Goal: Task Accomplishment & Management: Manage account settings

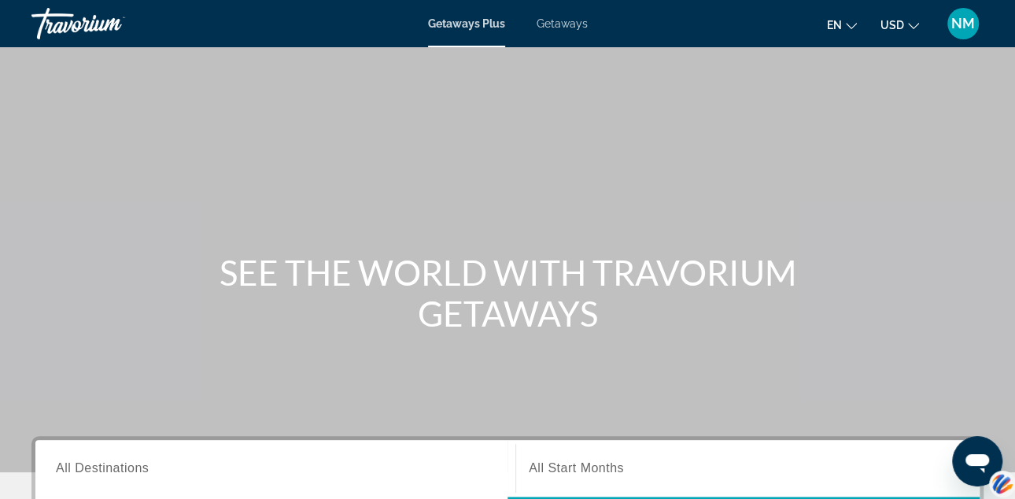
click at [965, 24] on span "NM" at bounding box center [963, 24] width 24 height 16
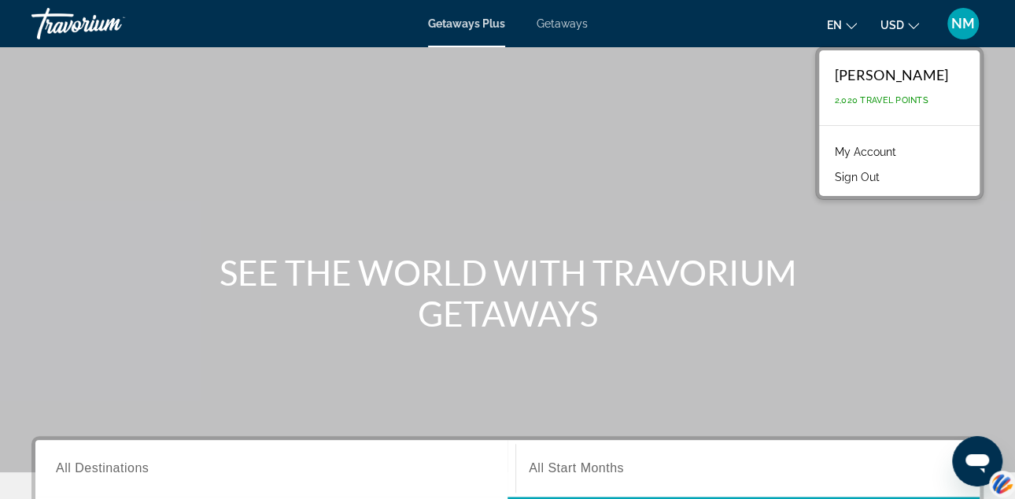
click at [887, 151] on link "My Account" at bounding box center [865, 152] width 77 height 20
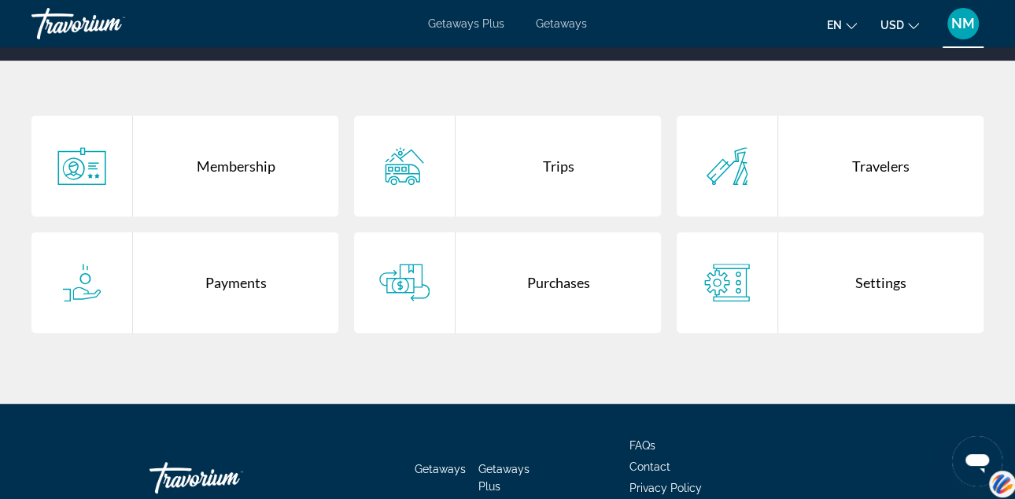
scroll to position [277, 0]
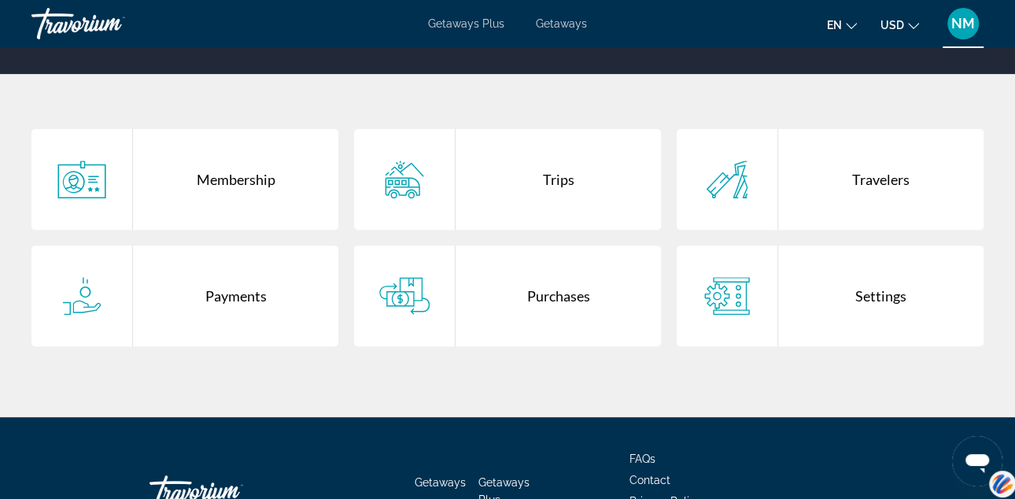
click at [558, 293] on div "Purchases" at bounding box center [557, 295] width 205 height 101
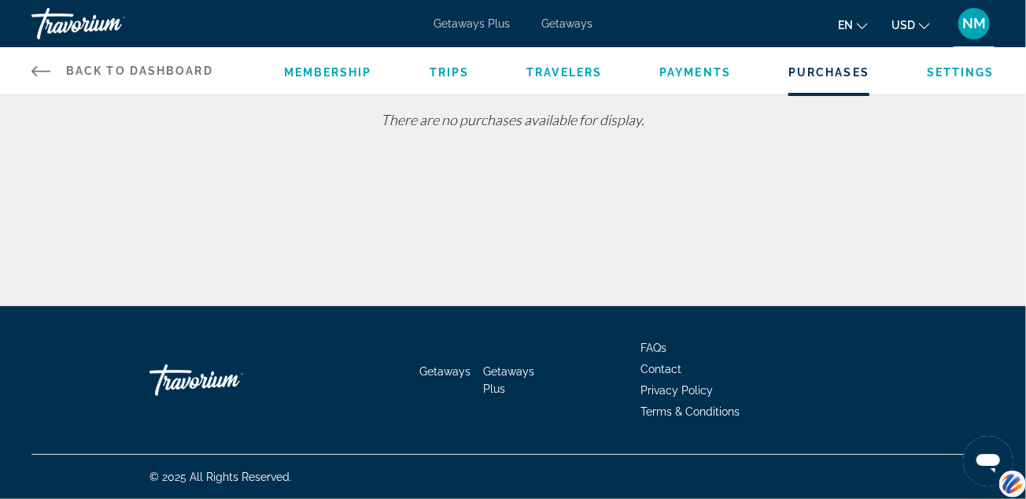
click at [570, 24] on span "Getaways" at bounding box center [566, 23] width 51 height 13
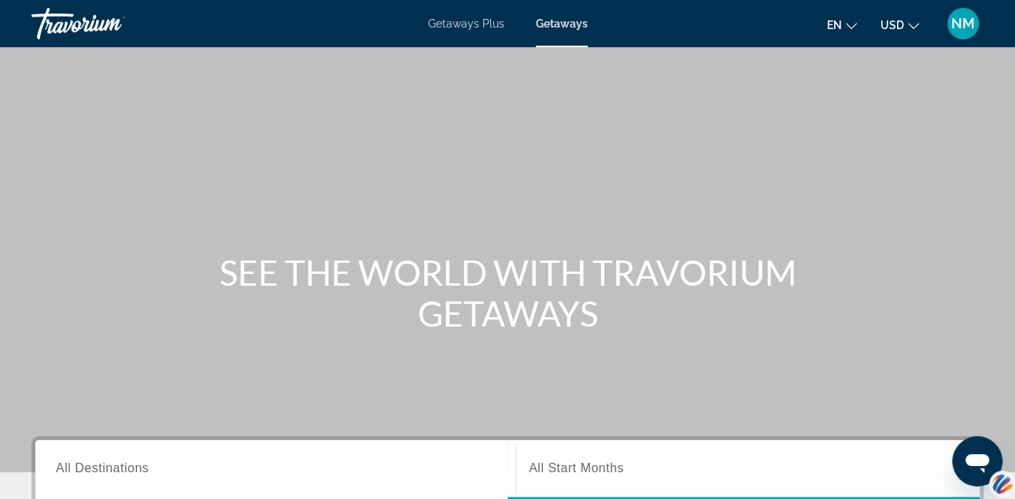
click at [959, 18] on span "NM" at bounding box center [963, 24] width 24 height 16
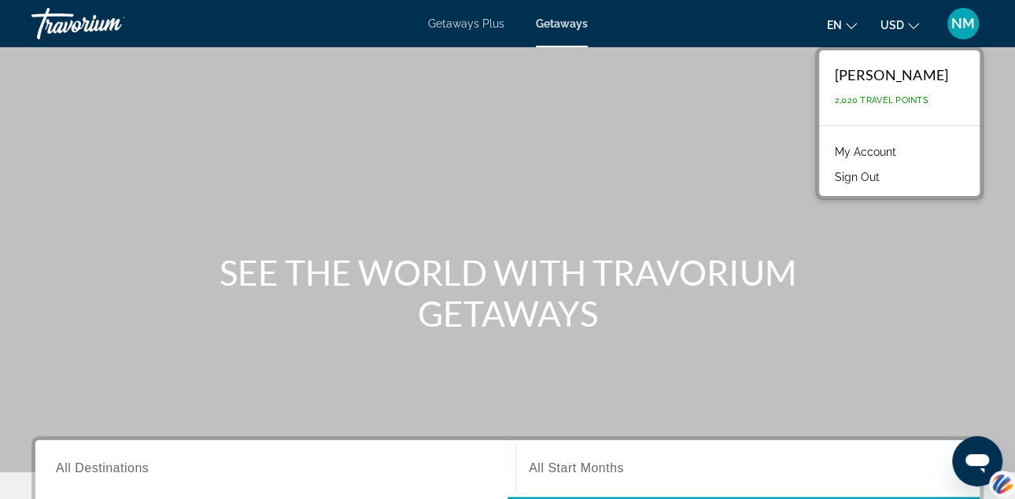
click at [886, 153] on link "My Account" at bounding box center [865, 152] width 77 height 20
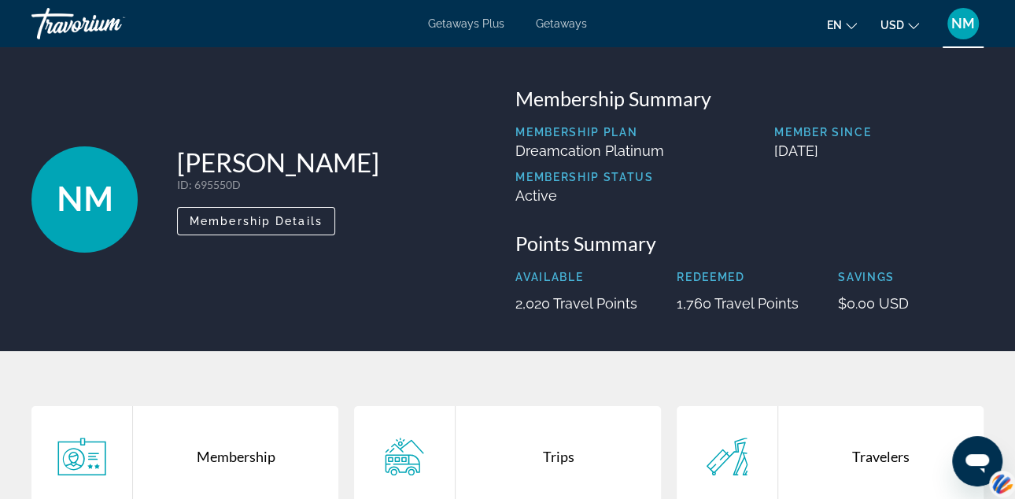
scroll to position [386, 0]
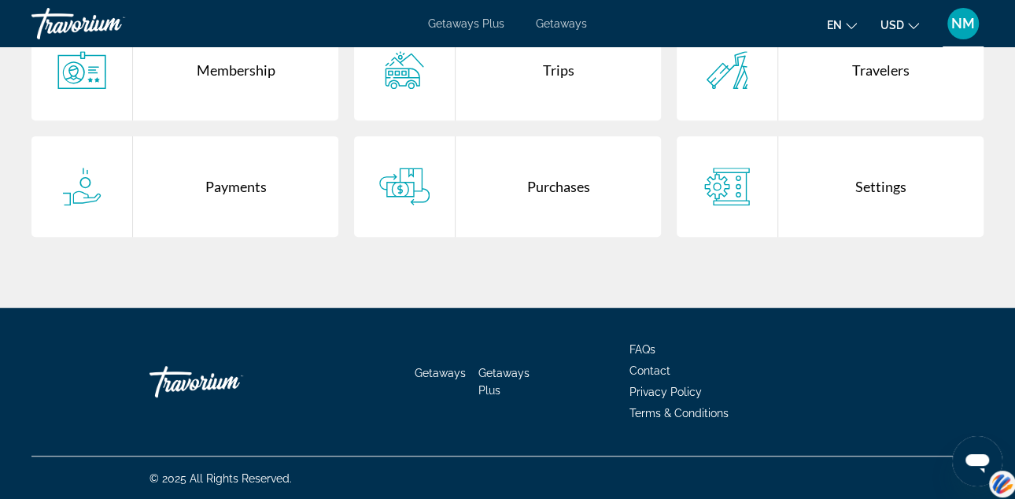
click at [557, 180] on div "Purchases" at bounding box center [557, 186] width 205 height 101
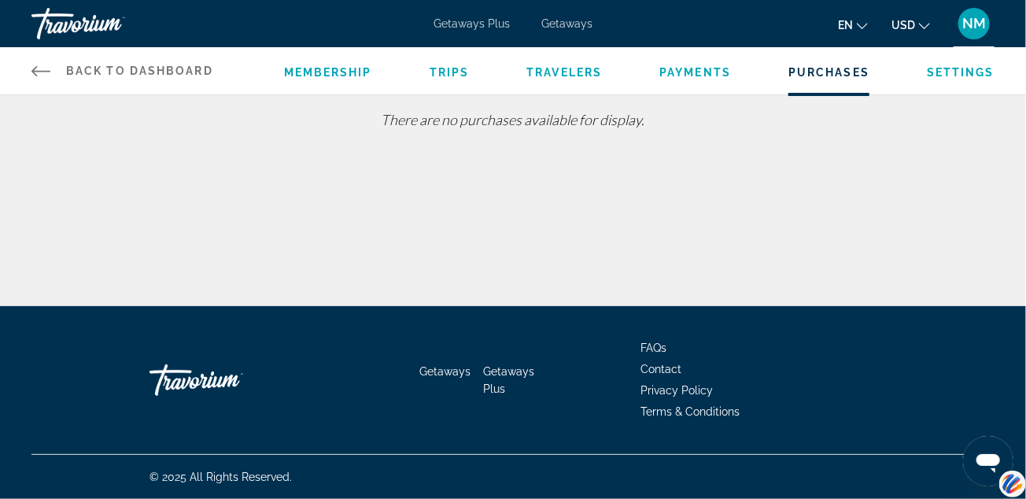
click at [681, 72] on span "Payments" at bounding box center [695, 72] width 72 height 13
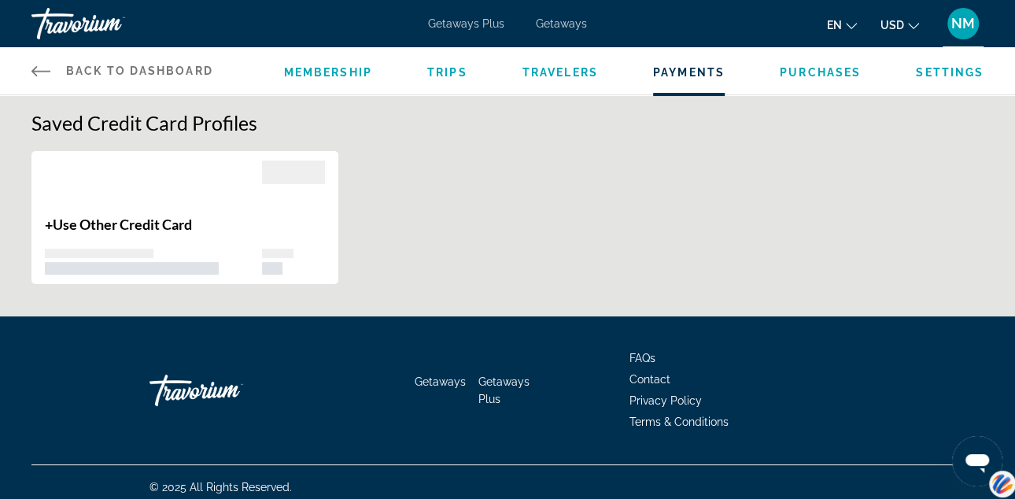
click at [964, 28] on span "NM" at bounding box center [963, 24] width 24 height 16
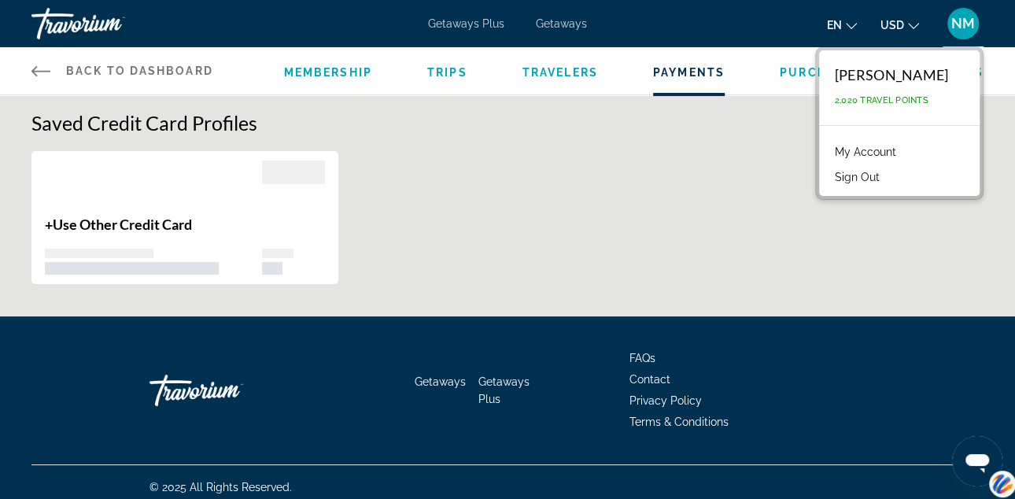
click at [999, 27] on div "Getaways Plus Getaways en English Español Français Italiano Português русский U…" at bounding box center [507, 23] width 1015 height 41
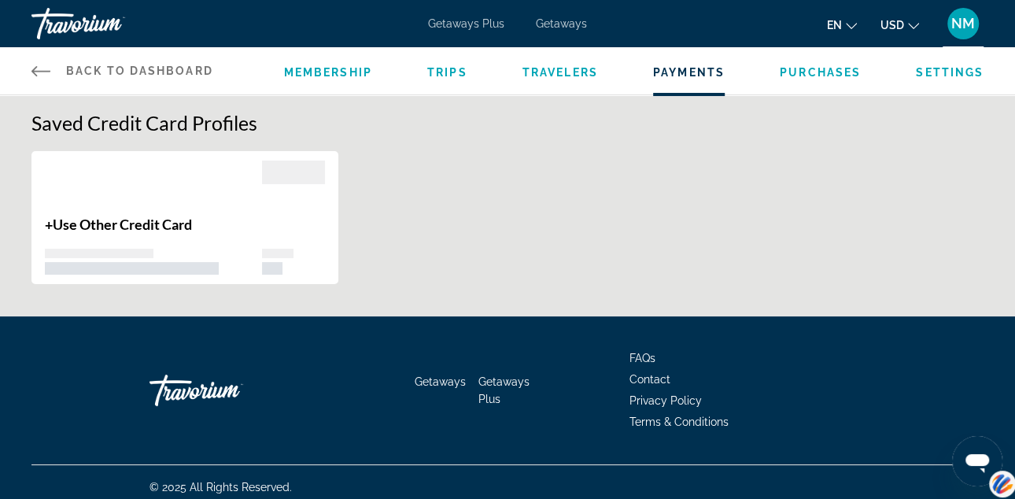
click at [969, 29] on span "NM" at bounding box center [963, 24] width 24 height 16
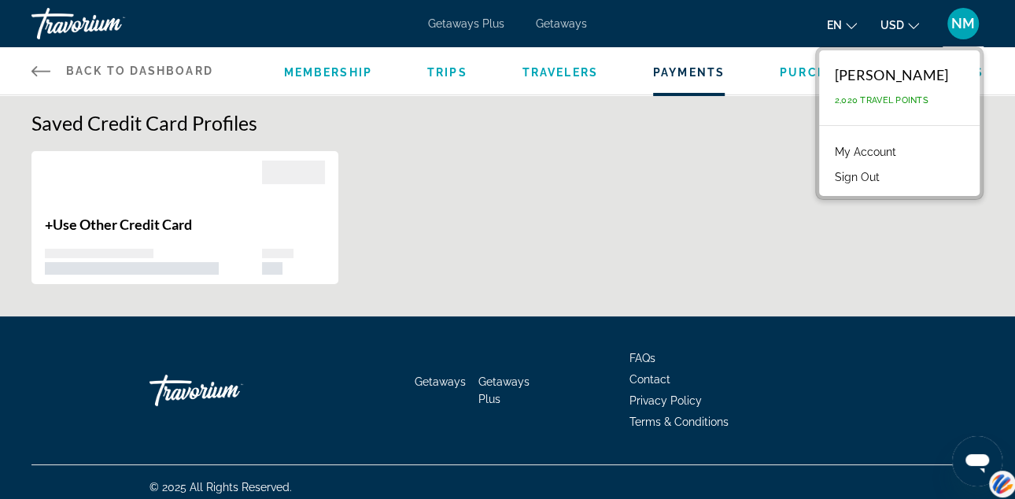
click at [885, 169] on button "Sign Out" at bounding box center [857, 177] width 61 height 20
